Goal: Task Accomplishment & Management: Complete application form

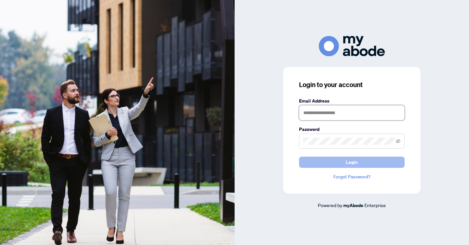
type input "**********"
click at [310, 162] on button "Login" at bounding box center [352, 162] width 106 height 11
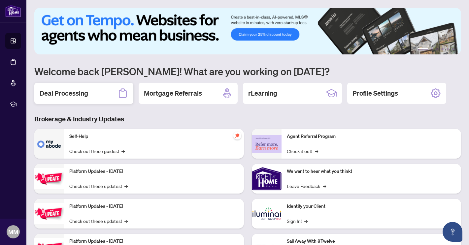
click at [85, 96] on h2 "Deal Processing" at bounding box center [64, 93] width 49 height 9
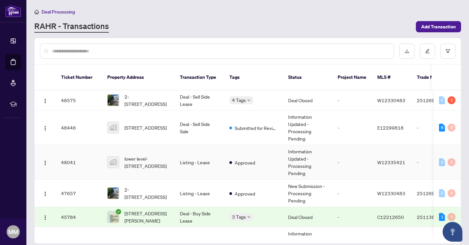
click at [176, 154] on td "Listing - Lease" at bounding box center [200, 162] width 50 height 35
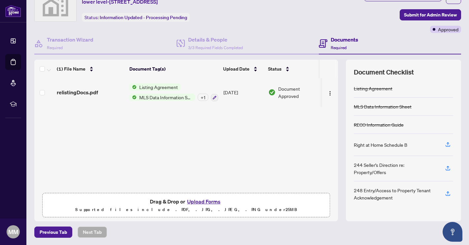
scroll to position [28, 0]
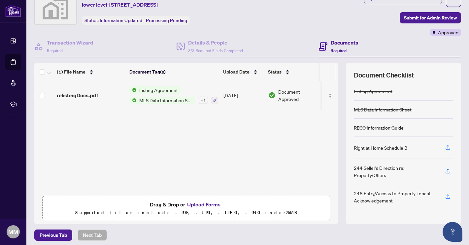
click at [209, 206] on button "Upload Forms" at bounding box center [203, 204] width 37 height 9
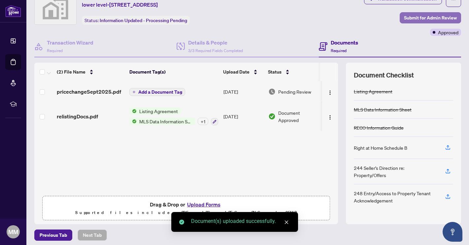
click at [431, 20] on span "Submit for Admin Review" at bounding box center [430, 18] width 53 height 11
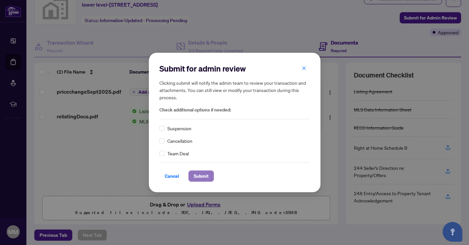
click at [205, 175] on span "Submit" at bounding box center [201, 176] width 15 height 11
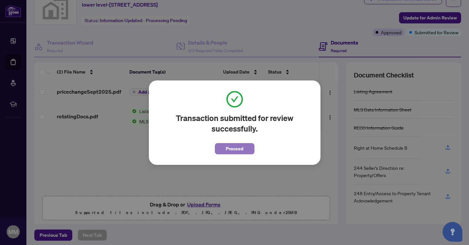
click at [233, 148] on span "Proceed" at bounding box center [235, 149] width 18 height 11
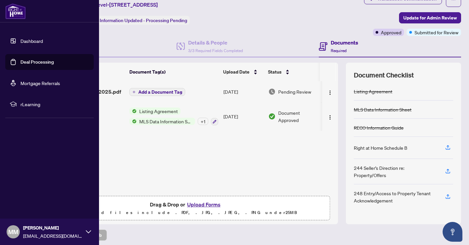
click at [38, 44] on link "Dashboard" at bounding box center [31, 41] width 22 height 6
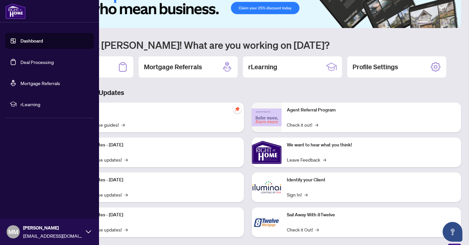
click at [40, 61] on link "Deal Processing" at bounding box center [36, 62] width 33 height 6
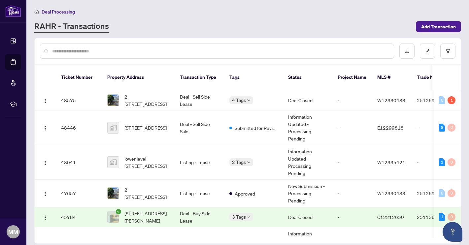
click at [156, 27] on div "RAHR - Transactions" at bounding box center [223, 27] width 378 height 12
